Goal: Information Seeking & Learning: Learn about a topic

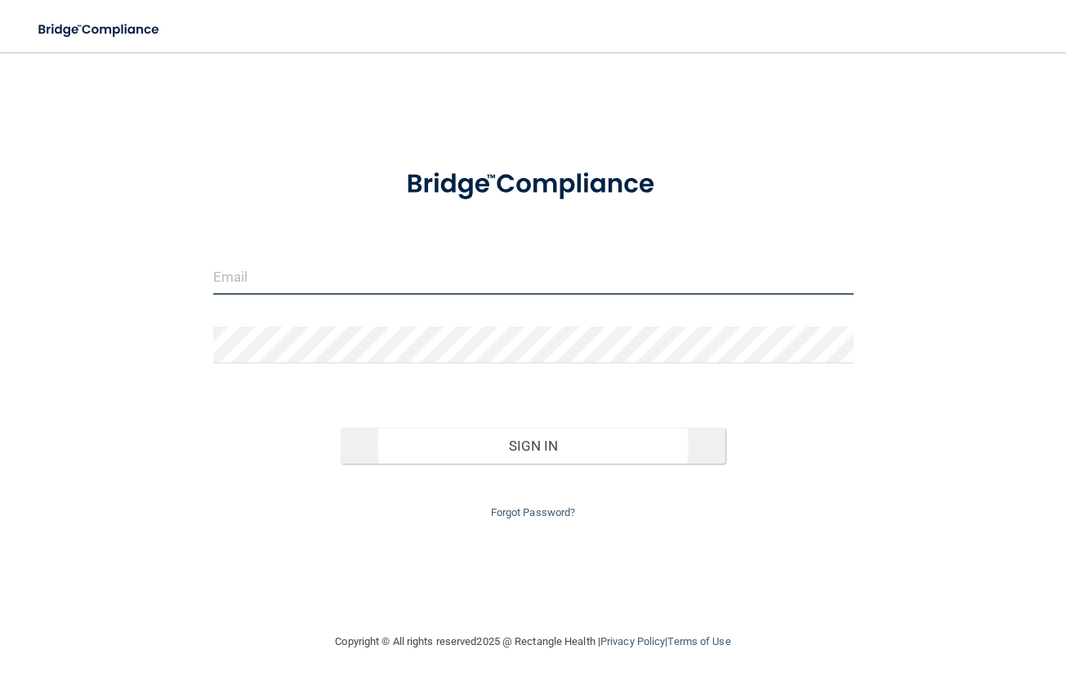
type input "[EMAIL_ADDRESS][DOMAIN_NAME]"
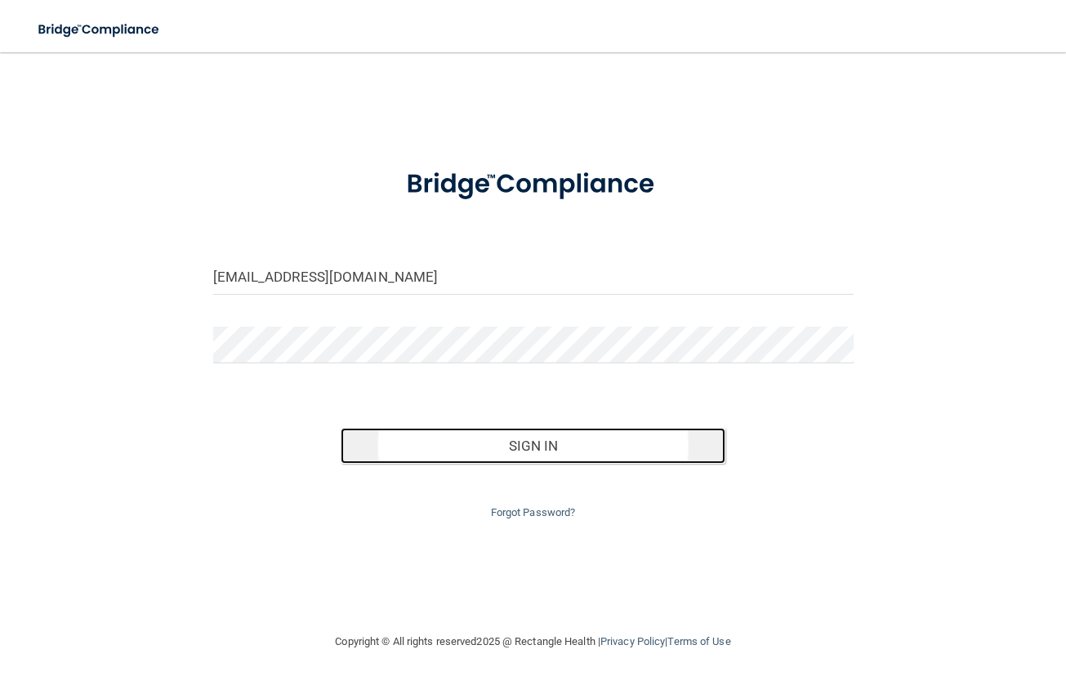
click at [501, 440] on button "Sign In" at bounding box center [533, 446] width 384 height 36
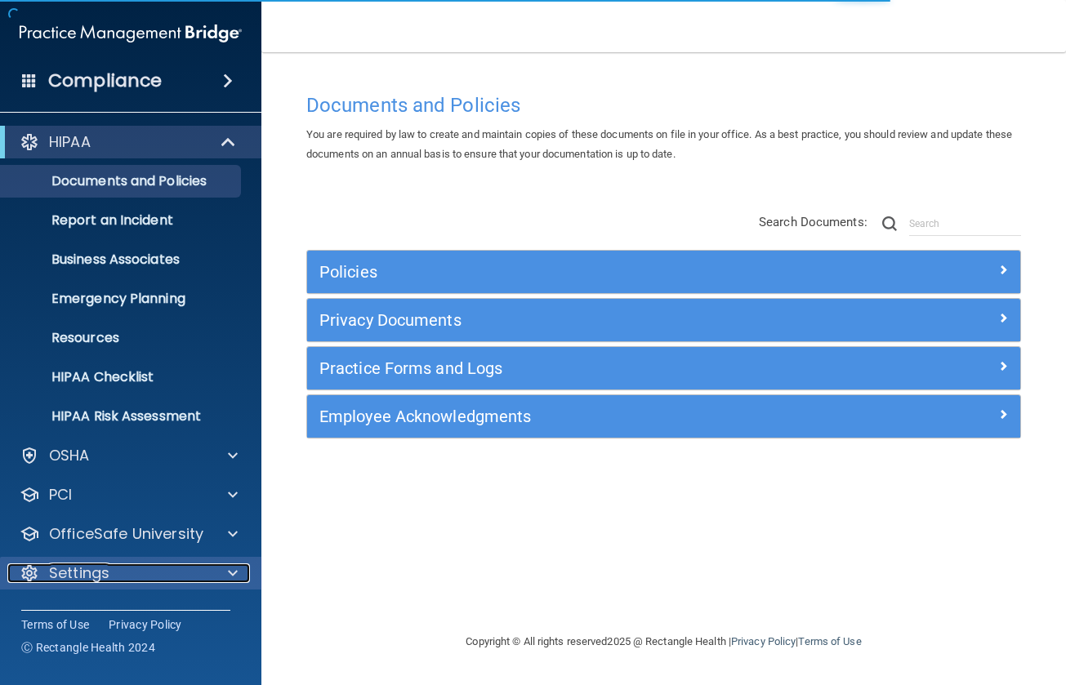
click at [92, 579] on p "Settings" at bounding box center [79, 574] width 60 height 20
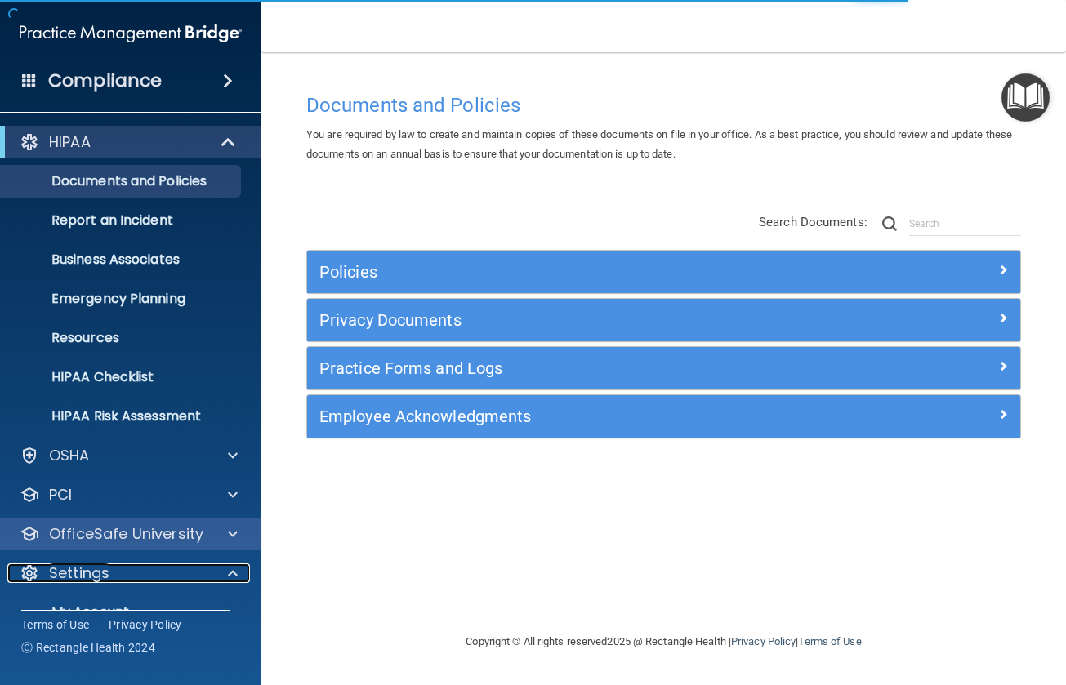
scroll to position [150, 0]
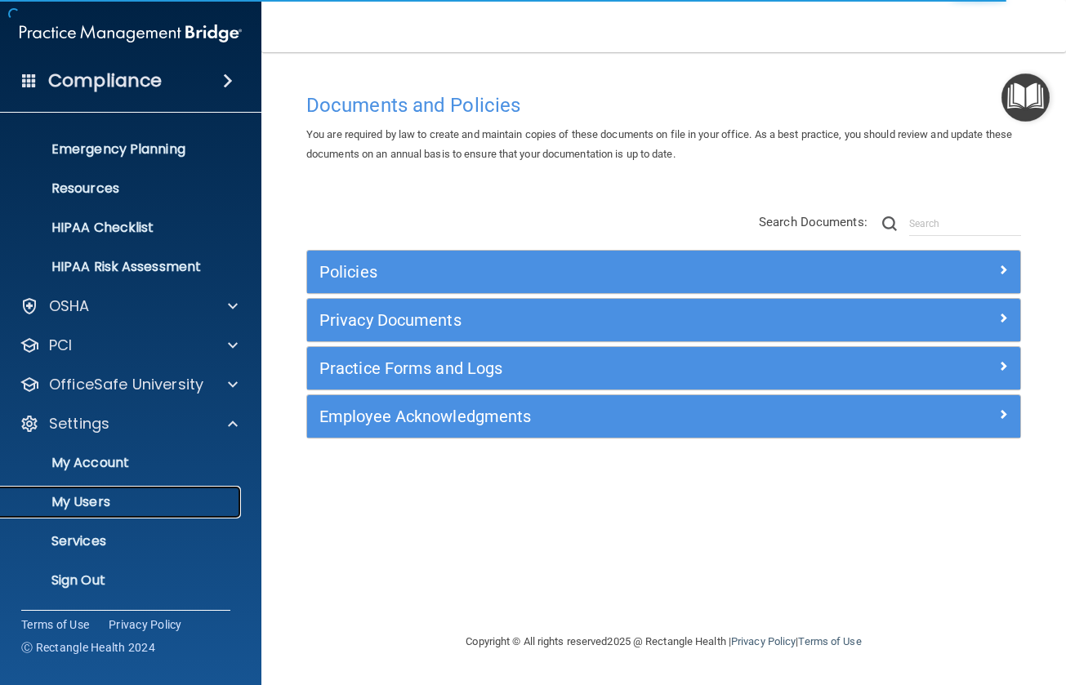
click at [110, 491] on link "My Users" at bounding box center [112, 502] width 257 height 33
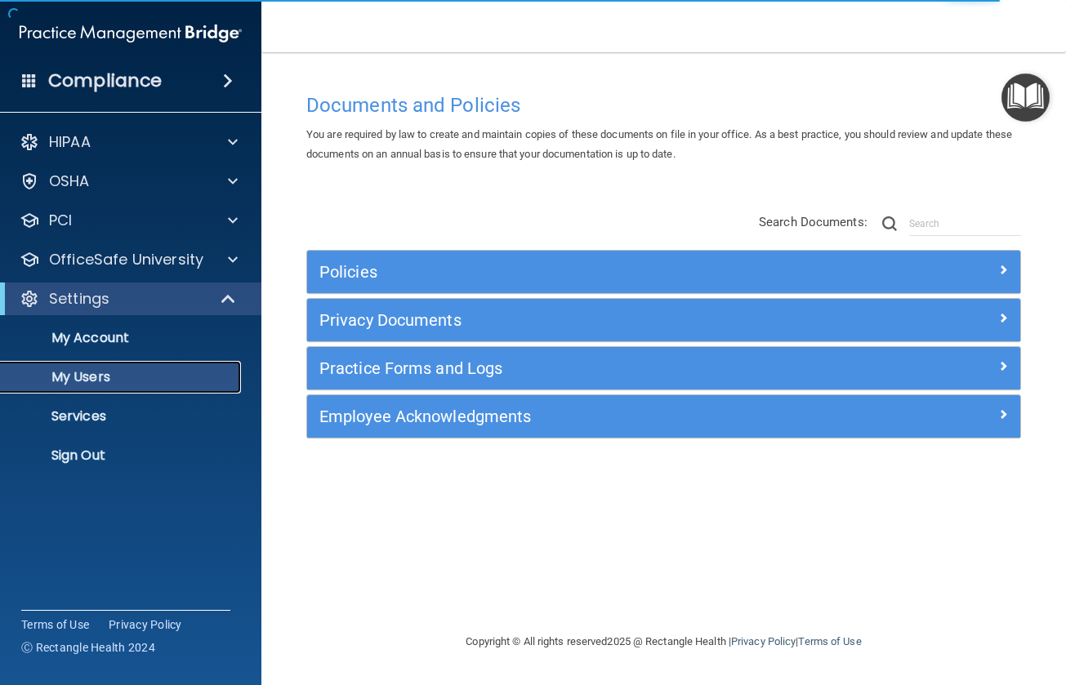
select select "20"
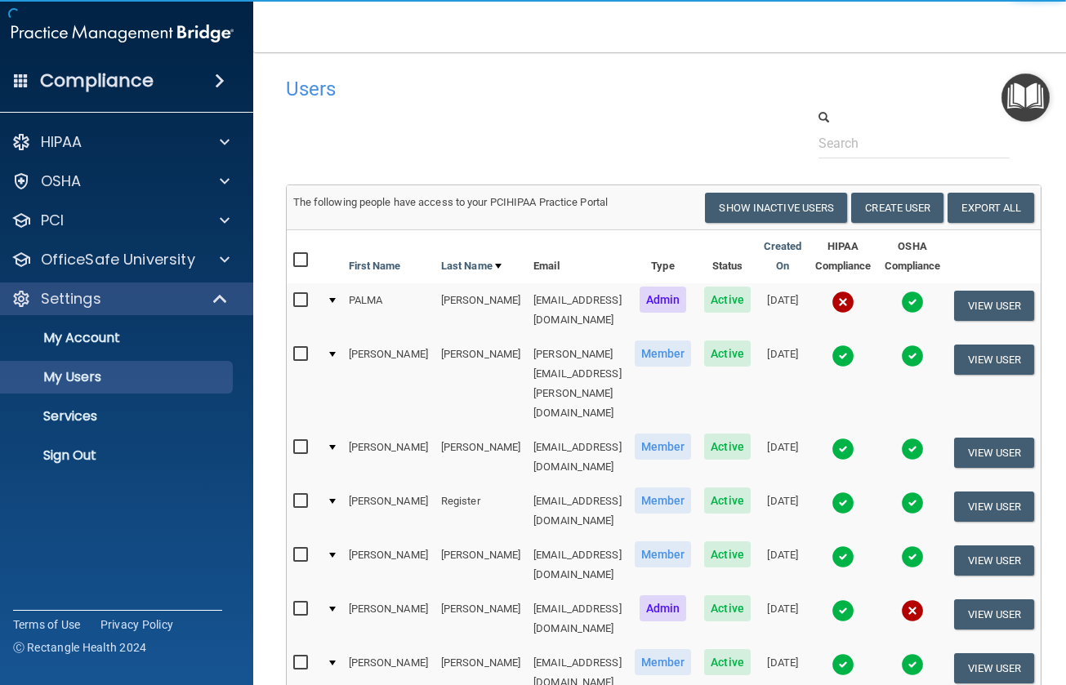
click at [840, 302] on img at bounding box center [843, 302] width 23 height 23
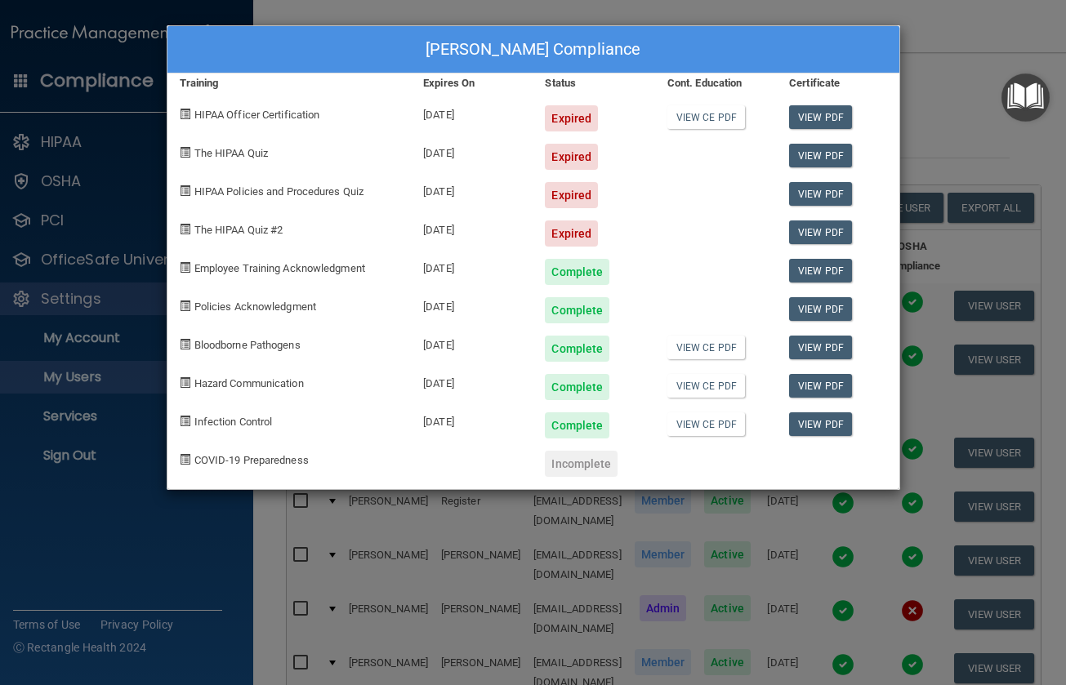
click at [172, 571] on div "PALMA CRISPINO-BRITTON's Compliance Training Expires On Status Cont. Education …" at bounding box center [533, 342] width 1066 height 685
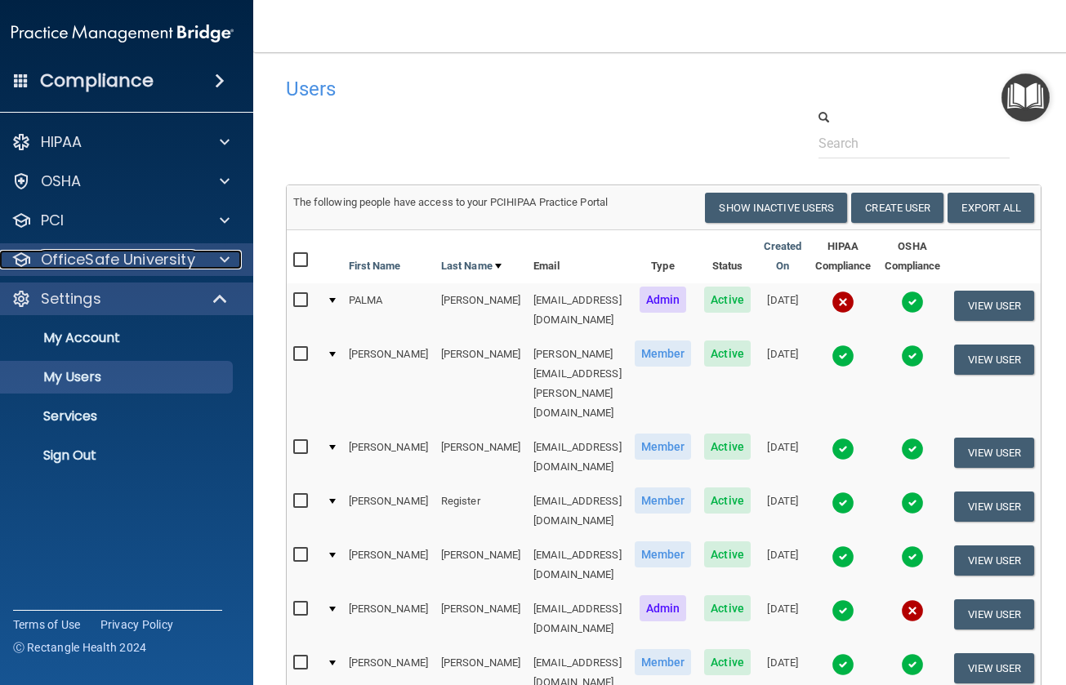
click at [105, 261] on p "OfficeSafe University" at bounding box center [118, 260] width 154 height 20
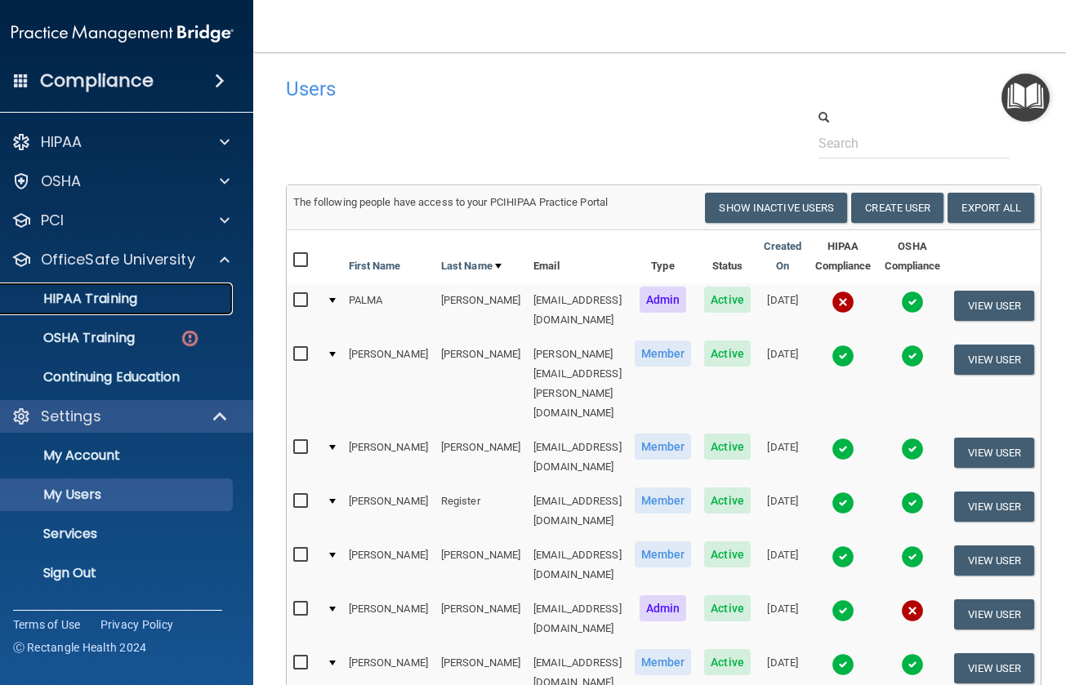
click at [97, 298] on p "HIPAA Training" at bounding box center [69, 299] width 135 height 16
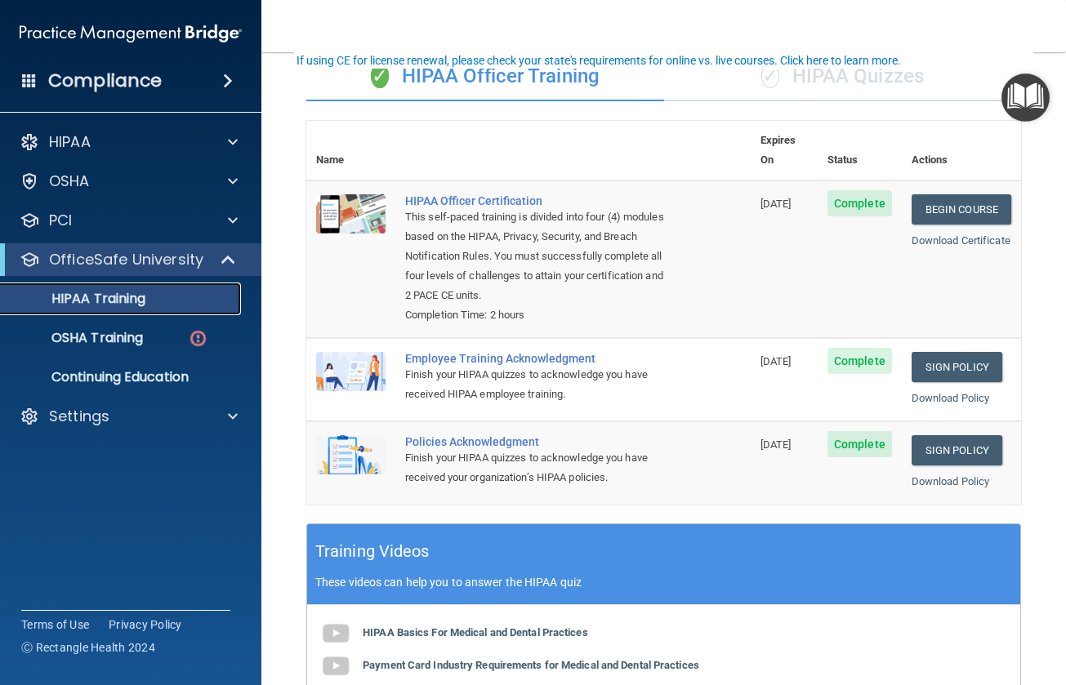
scroll to position [45, 0]
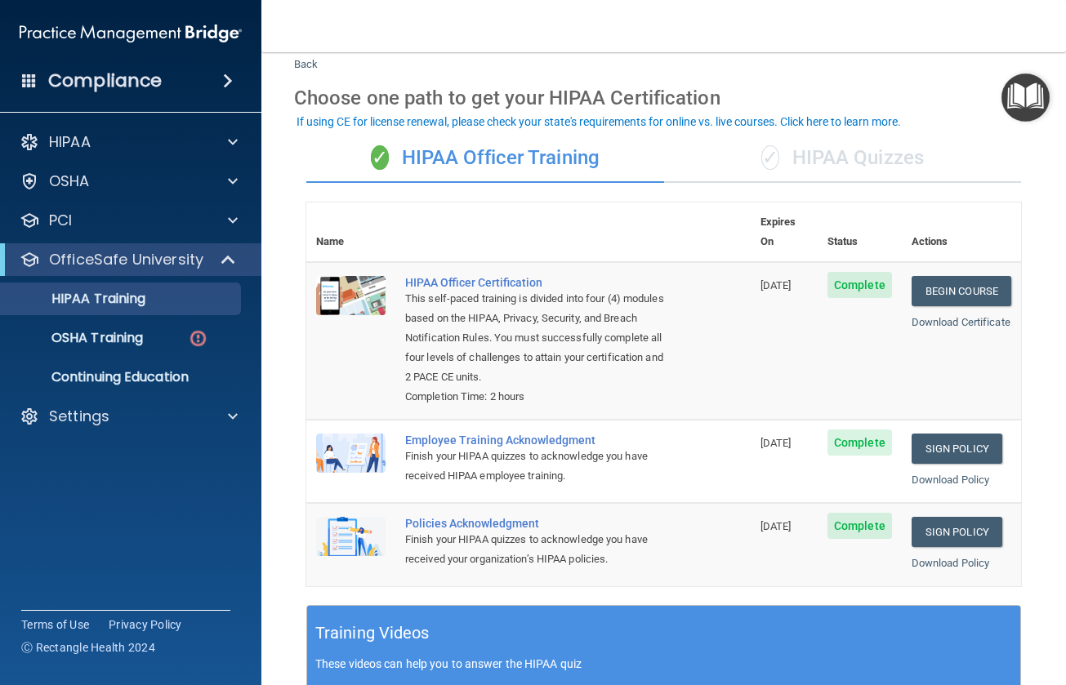
click at [850, 154] on div "✓ HIPAA Quizzes" at bounding box center [843, 158] width 358 height 49
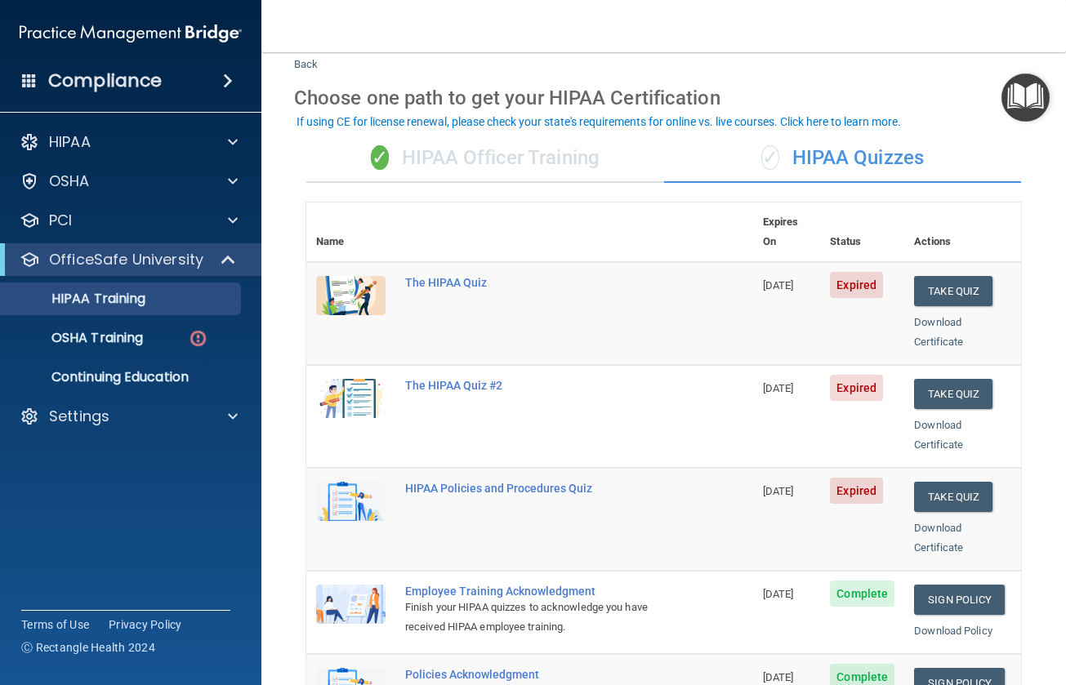
click at [574, 176] on div "✓ HIPAA Officer Training" at bounding box center [485, 158] width 358 height 49
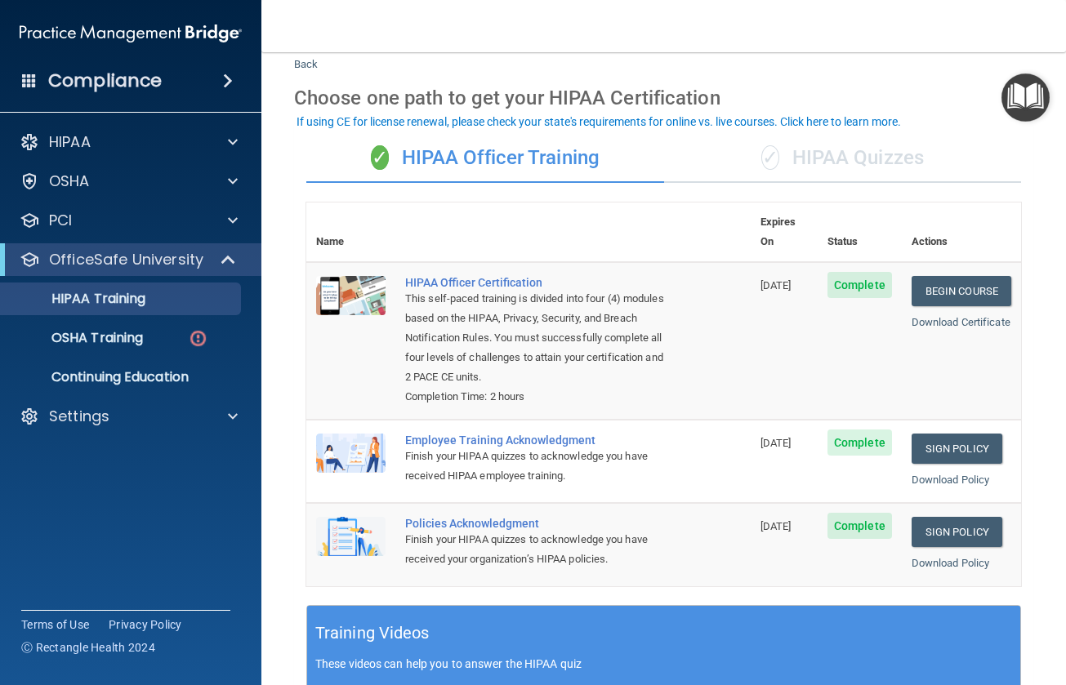
click at [845, 177] on div "✓ HIPAA Quizzes" at bounding box center [843, 158] width 358 height 49
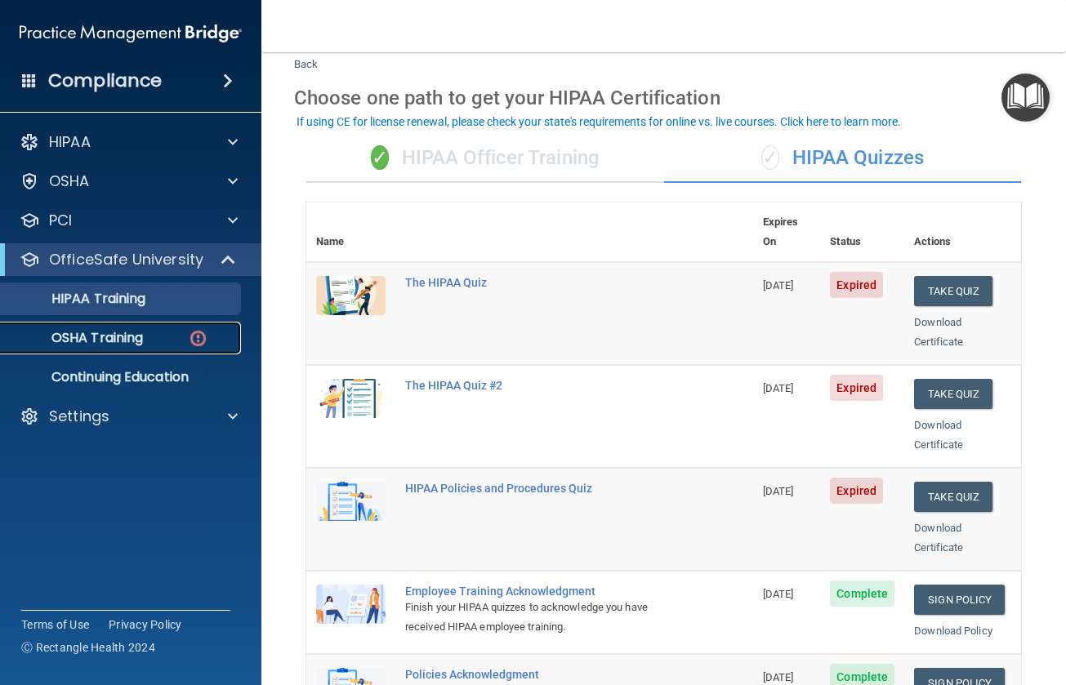
click at [105, 333] on p "OSHA Training" at bounding box center [77, 338] width 132 height 16
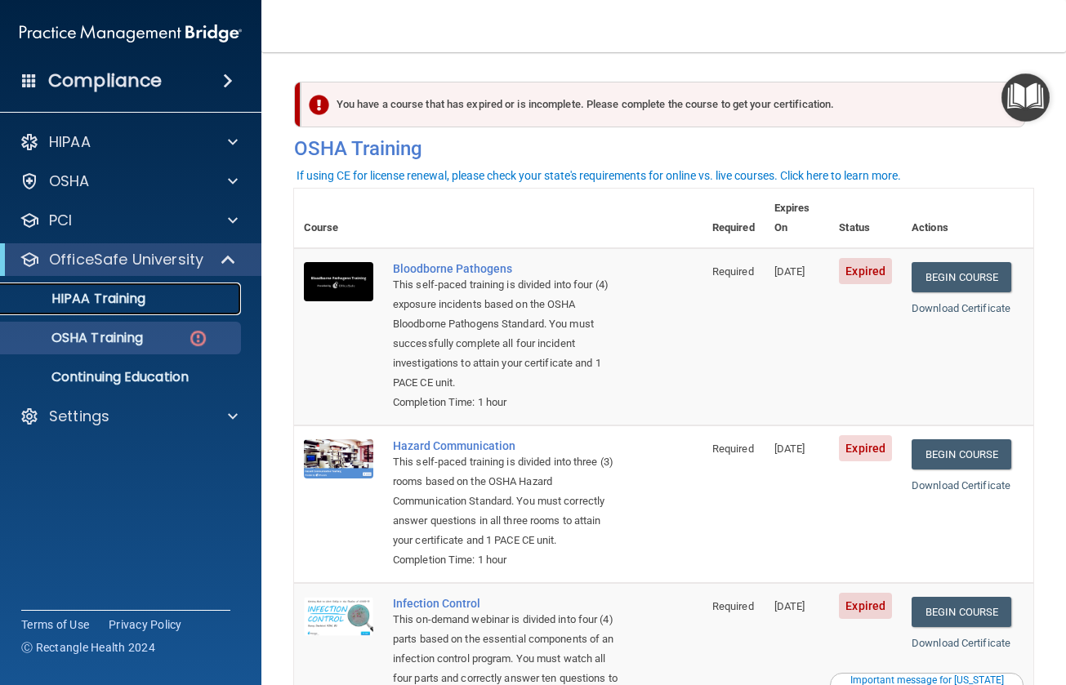
click at [187, 303] on div "HIPAA Training" at bounding box center [122, 299] width 223 height 16
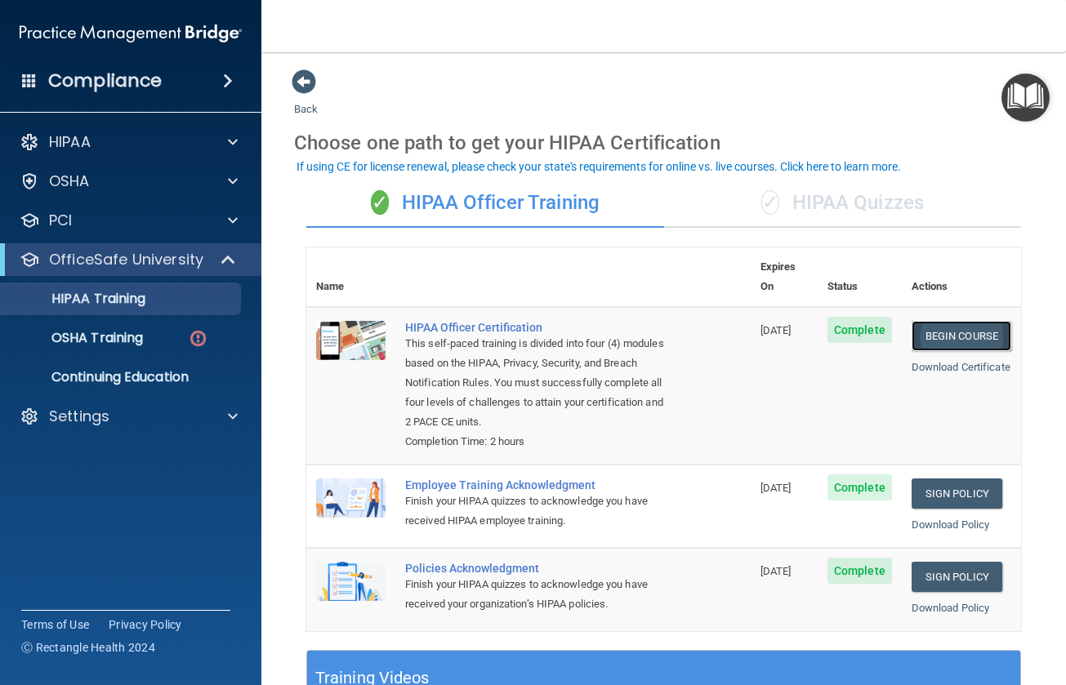
click at [935, 325] on link "Begin Course" at bounding box center [962, 336] width 100 height 30
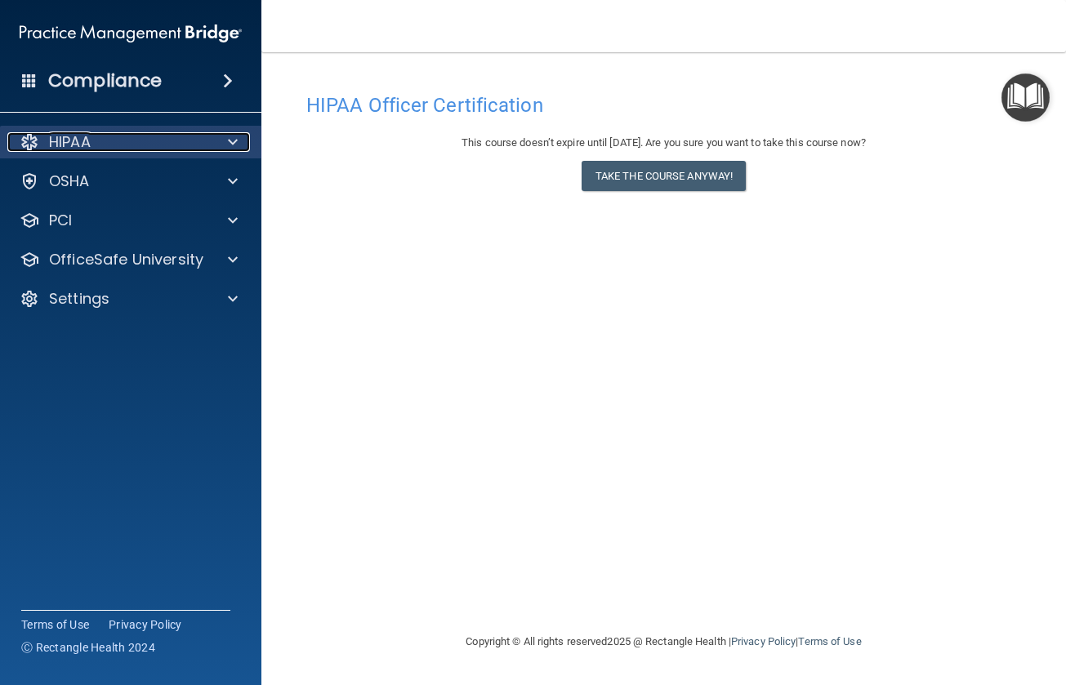
click at [102, 150] on div "HIPAA" at bounding box center [108, 142] width 203 height 20
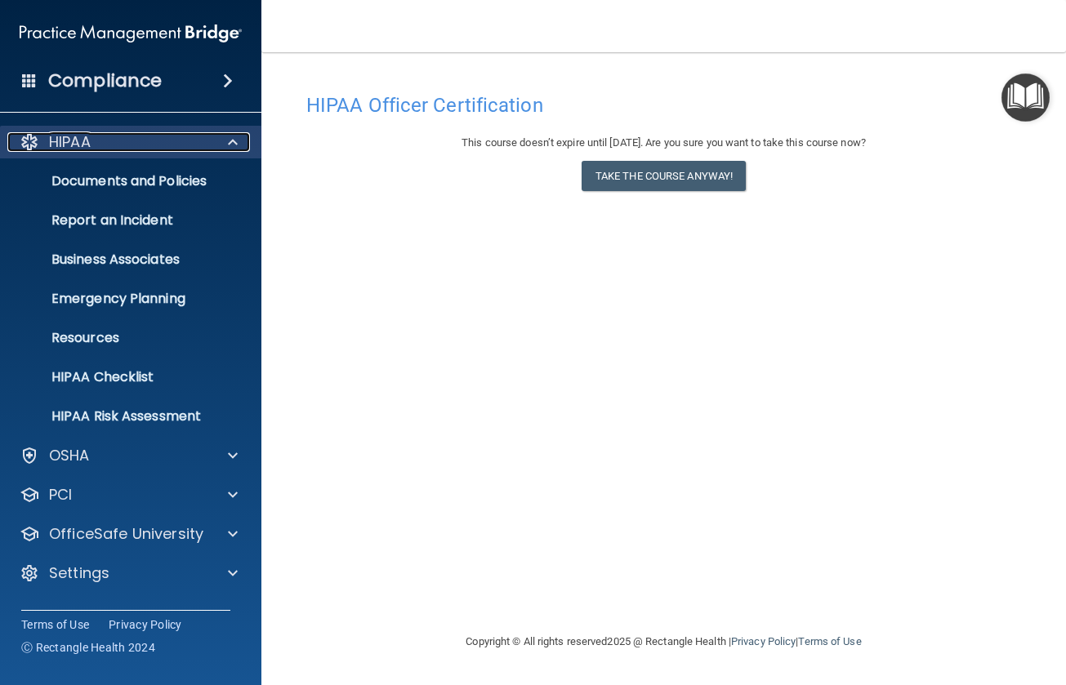
click at [100, 144] on div "HIPAA" at bounding box center [108, 142] width 203 height 20
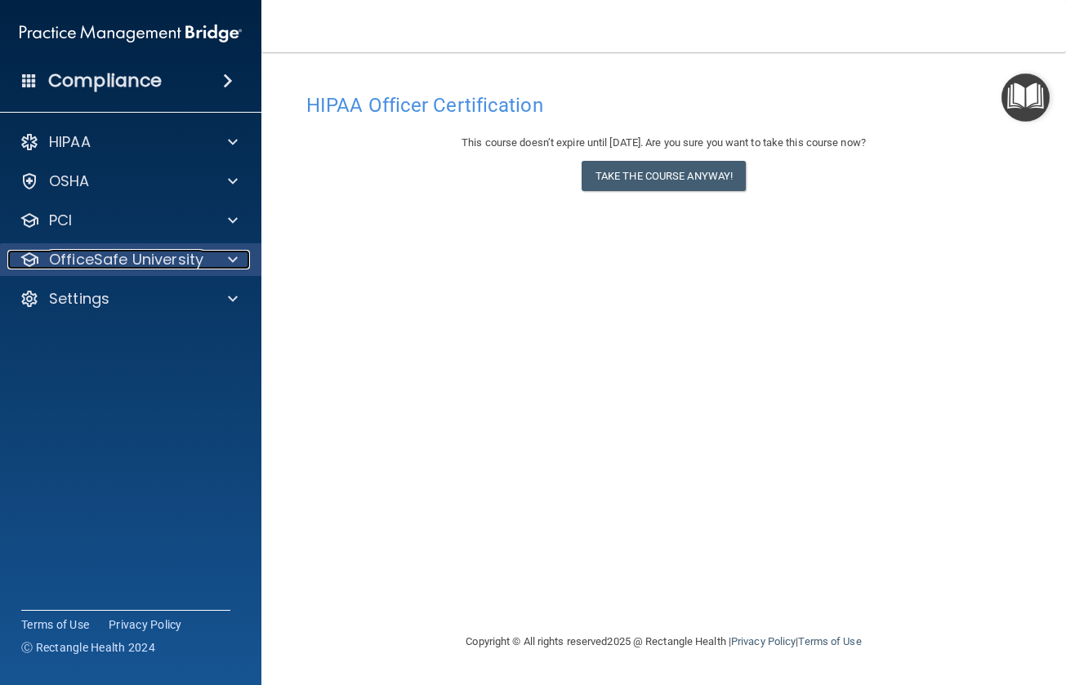
click at [105, 250] on p "OfficeSafe University" at bounding box center [126, 260] width 154 height 20
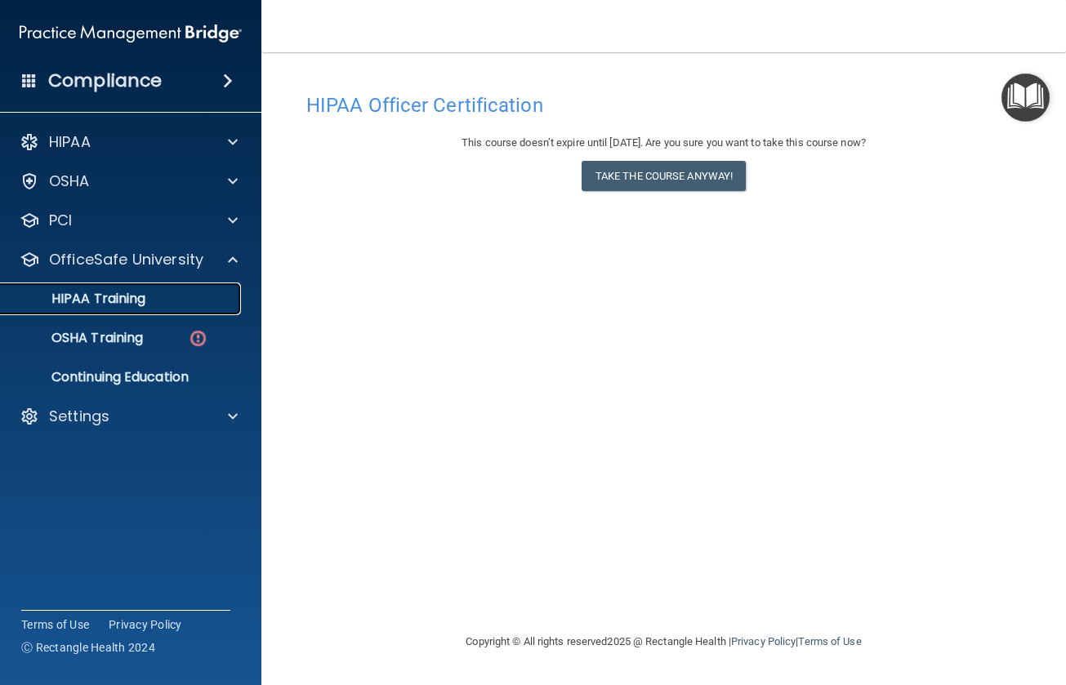
click at [124, 296] on p "HIPAA Training" at bounding box center [78, 299] width 135 height 16
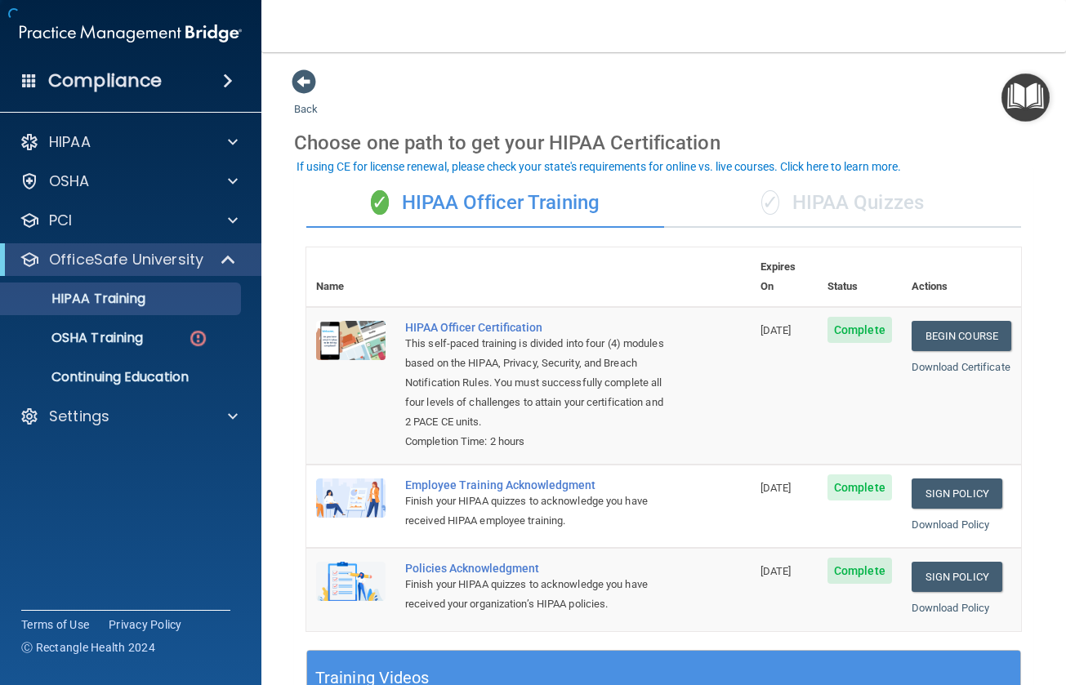
click at [799, 204] on div "✓ HIPAA Quizzes" at bounding box center [843, 203] width 358 height 49
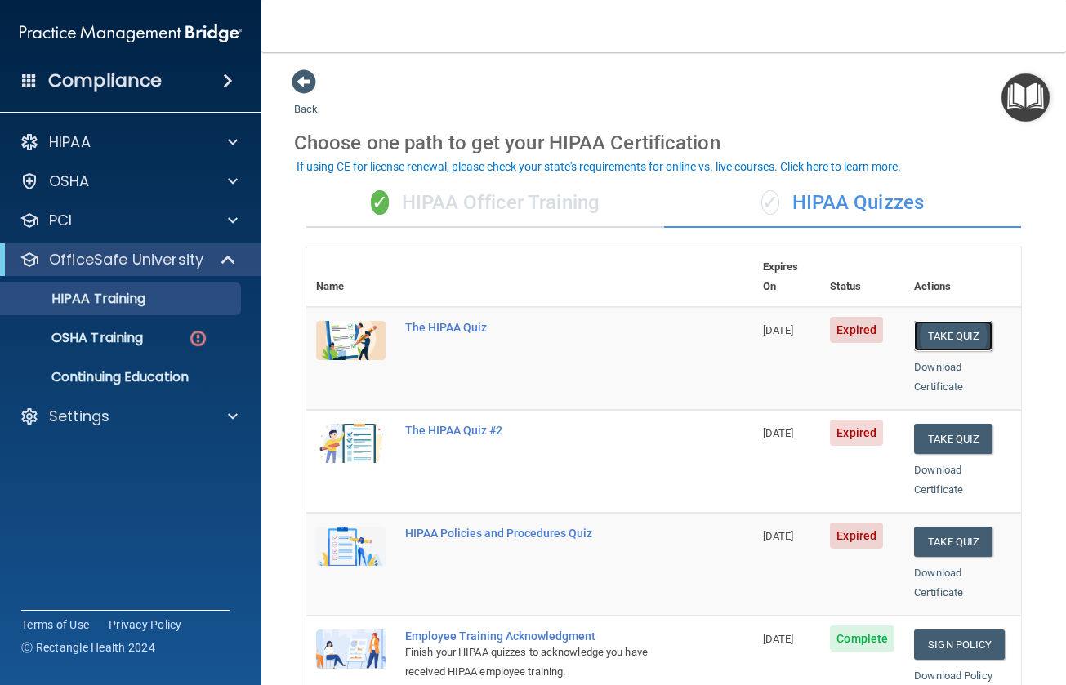
click at [938, 321] on button "Take Quiz" at bounding box center [953, 336] width 78 height 30
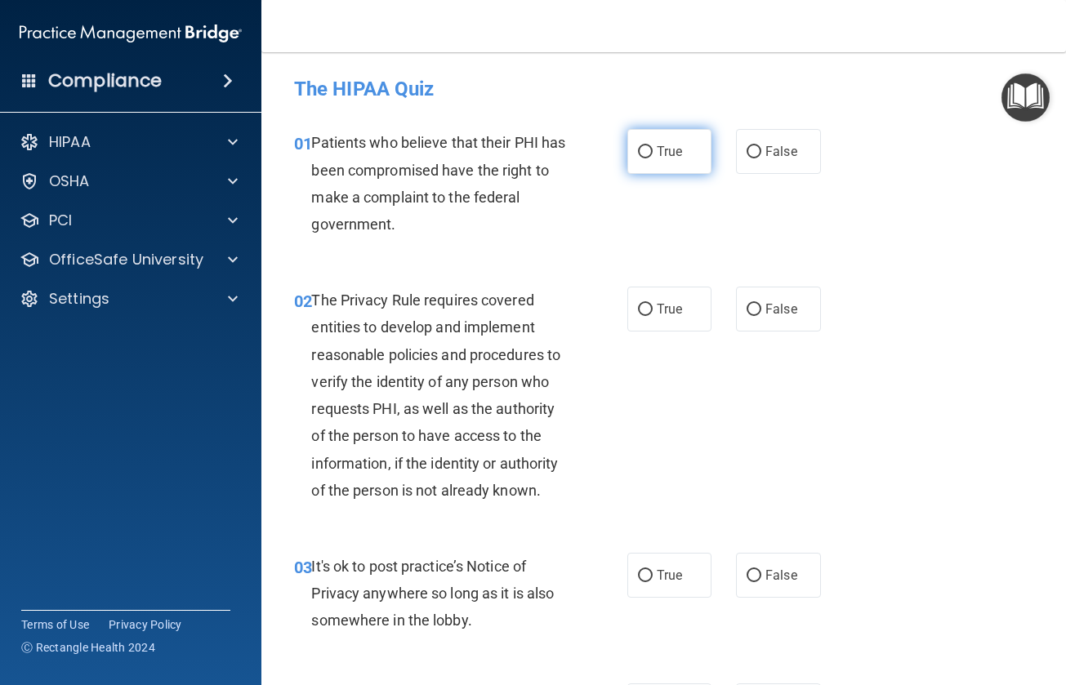
click at [668, 148] on span "True" at bounding box center [669, 152] width 25 height 16
click at [653, 148] on input "True" at bounding box center [645, 152] width 15 height 12
radio input "true"
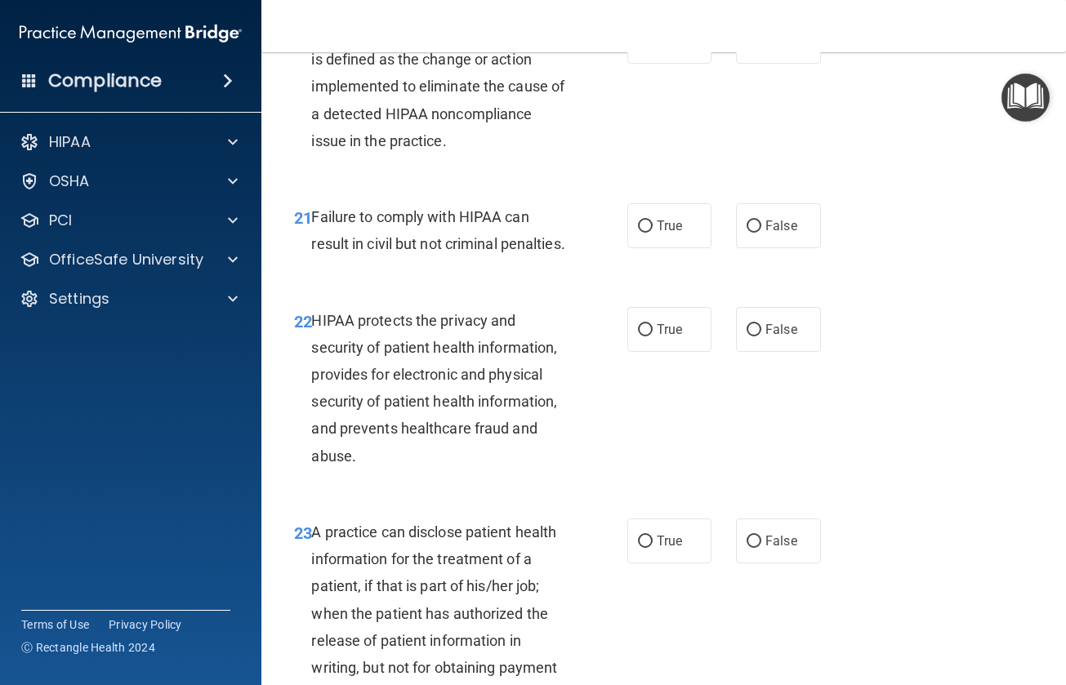
scroll to position [3431, 0]
